Goal: Task Accomplishment & Management: Use online tool/utility

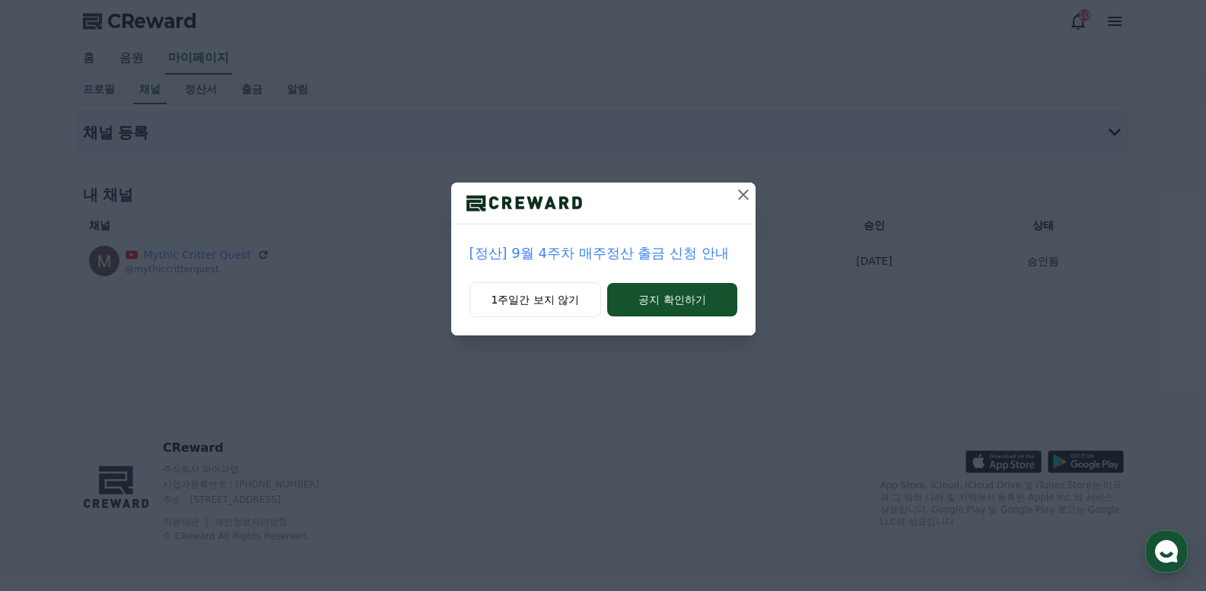
click at [743, 198] on icon at bounding box center [743, 195] width 18 height 18
click at [745, 196] on icon at bounding box center [743, 194] width 11 height 11
click at [501, 295] on button "1주일간 보지 않기" at bounding box center [534, 299] width 132 height 35
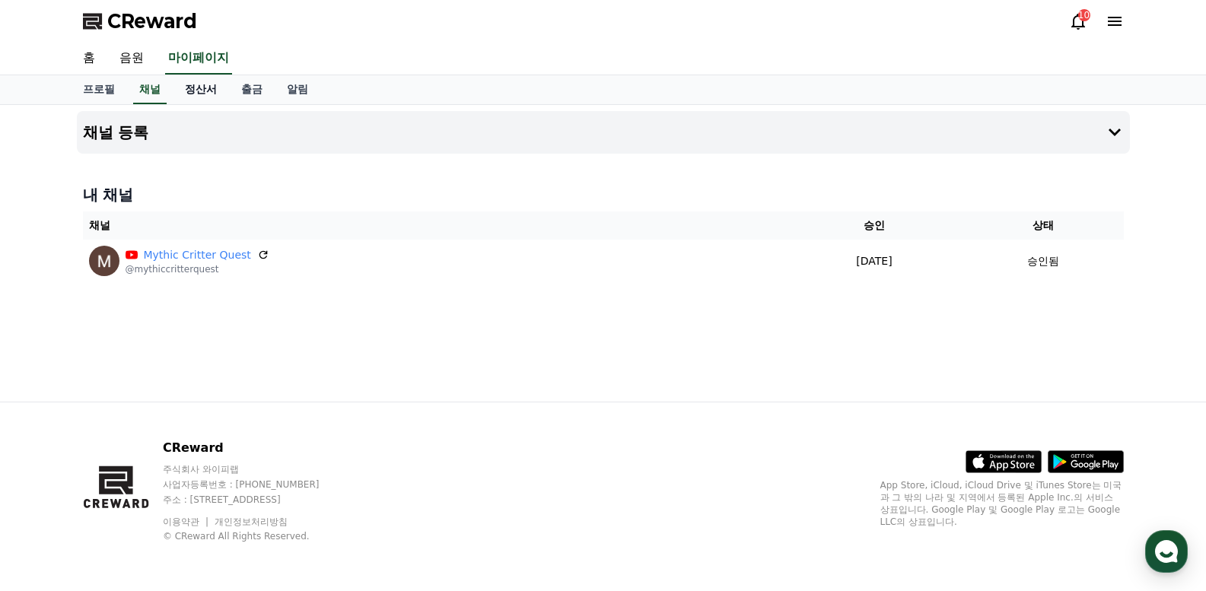
click at [183, 89] on link "정산서" at bounding box center [201, 89] width 56 height 29
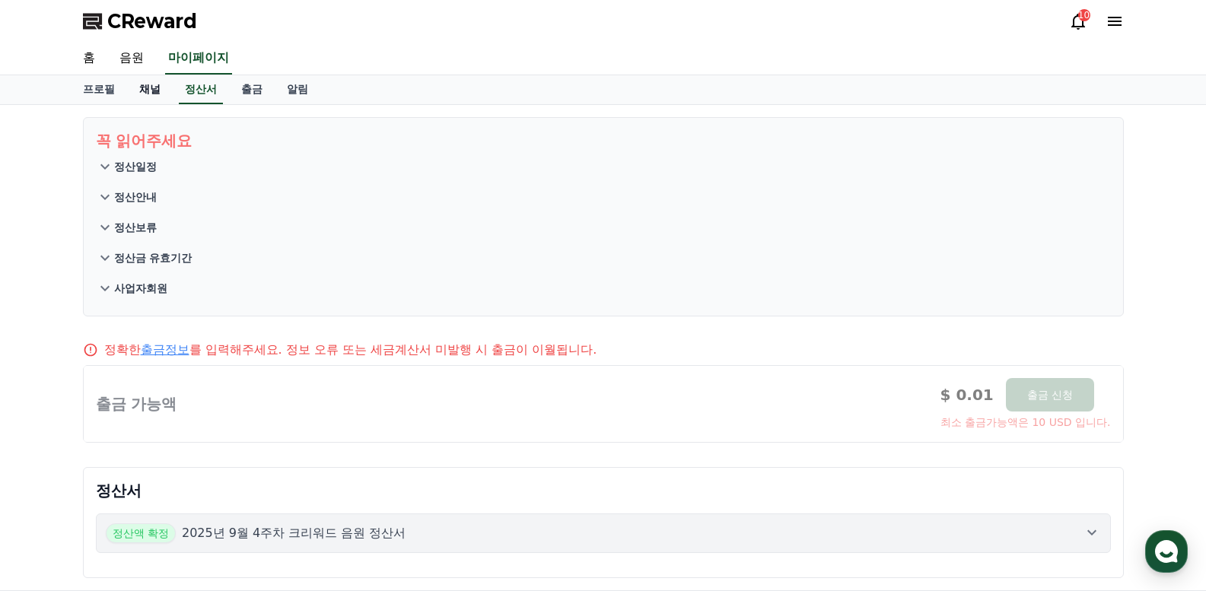
click at [153, 79] on link "채널" at bounding box center [150, 89] width 46 height 29
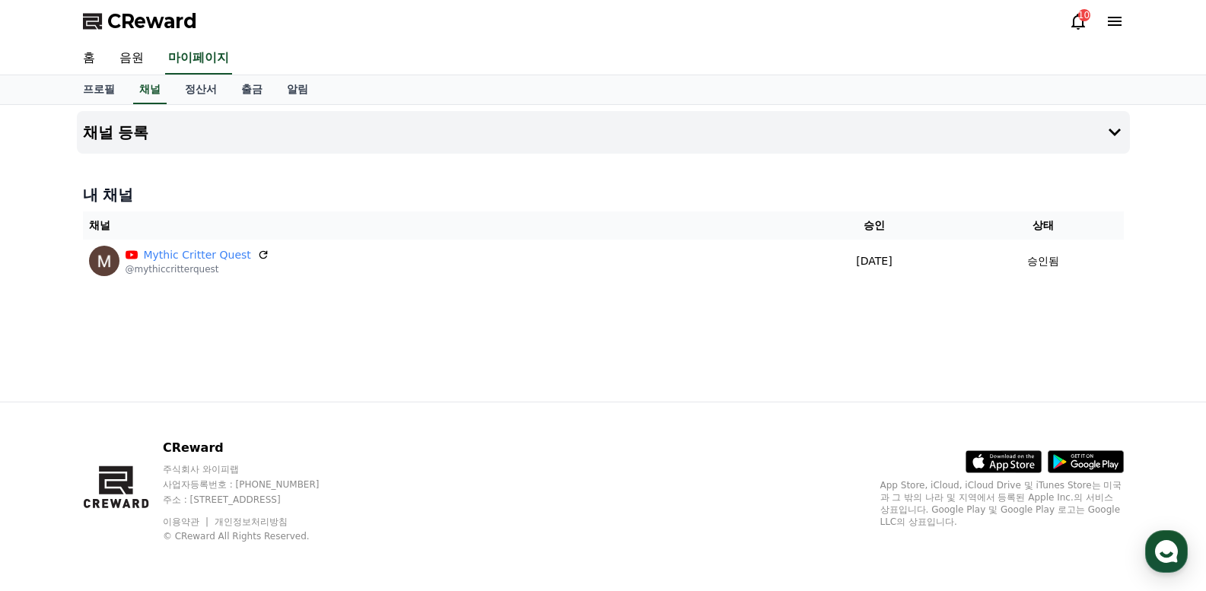
click at [131, 13] on span "CReward" at bounding box center [152, 21] width 90 height 24
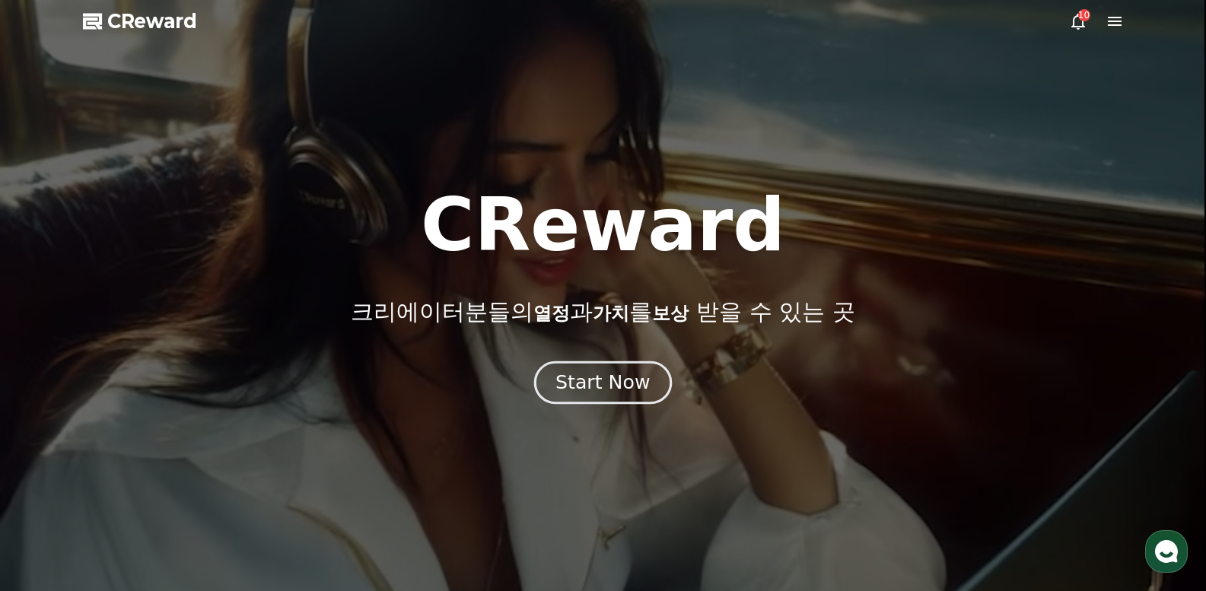
click at [589, 364] on button "Start Now" at bounding box center [603, 382] width 138 height 43
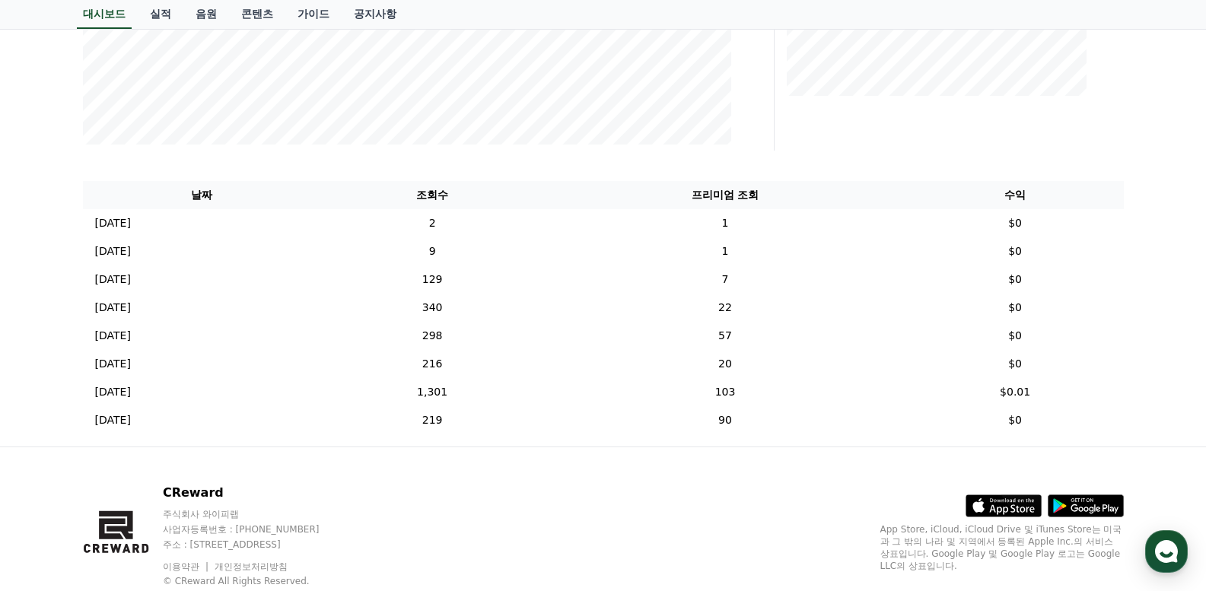
scroll to position [501, 0]
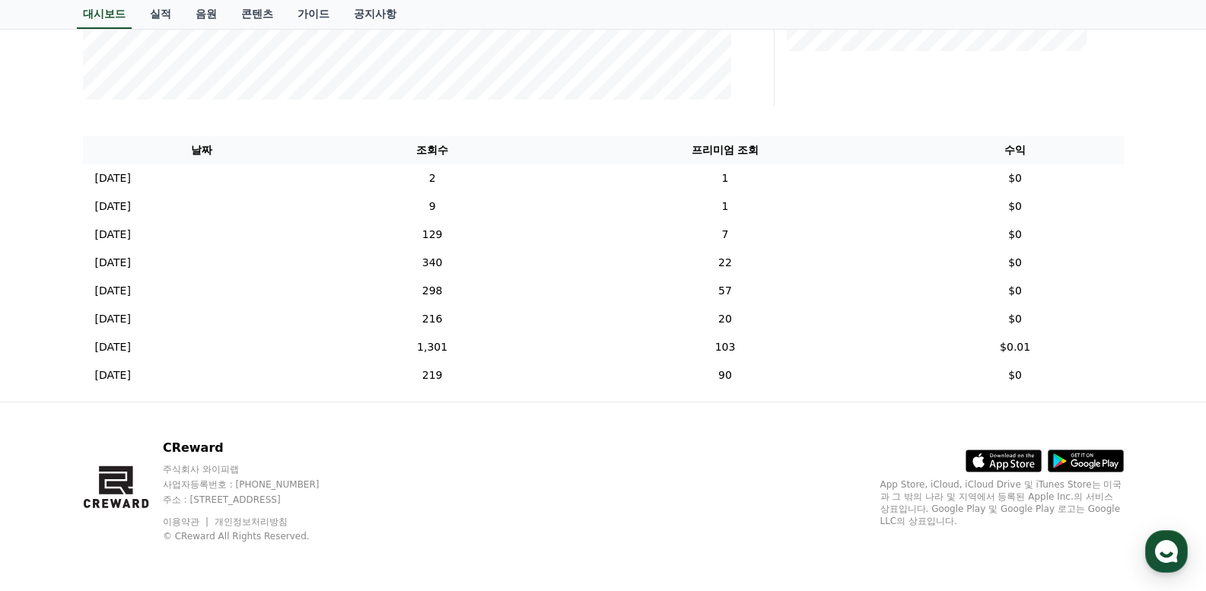
drag, startPoint x: 1180, startPoint y: 0, endPoint x: 842, endPoint y: 82, distance: 347.7
